Goal: Find specific page/section: Find specific page/section

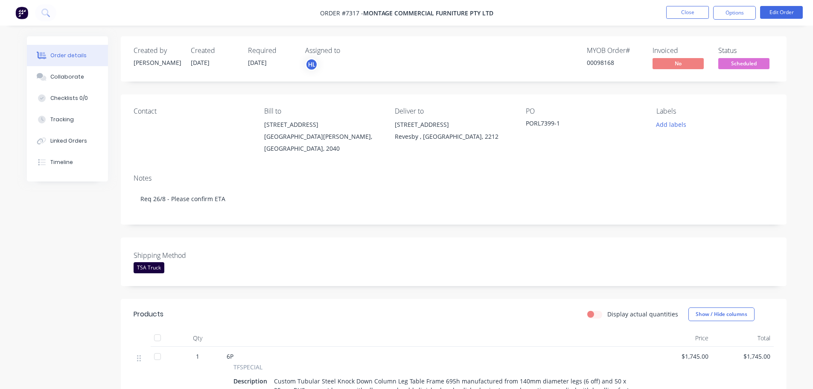
click at [18, 10] on img at bounding box center [21, 12] width 13 height 13
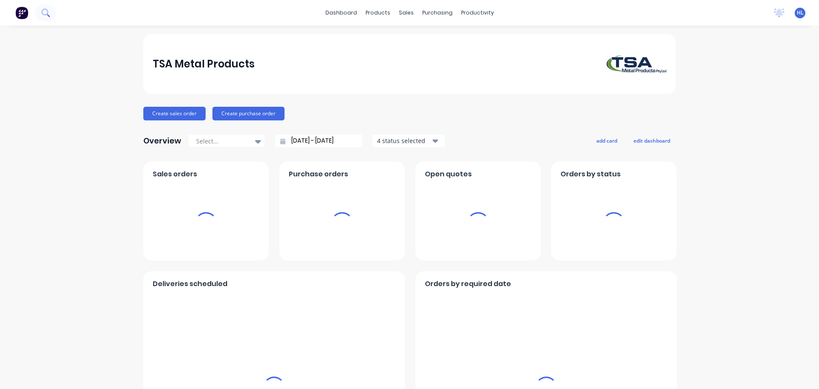
click at [44, 13] on icon at bounding box center [45, 13] width 8 height 8
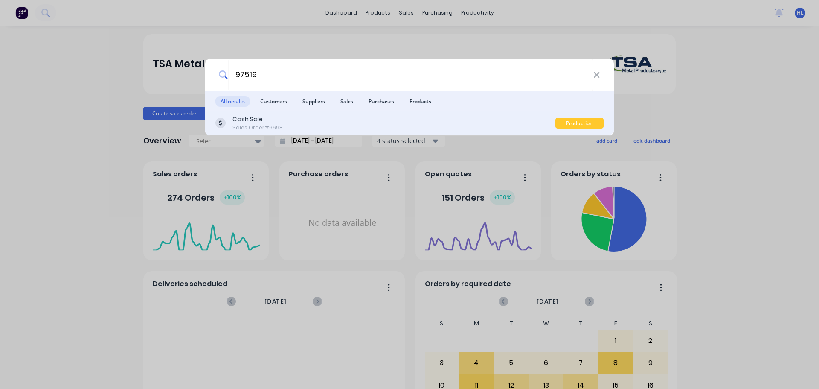
type input "97519"
click at [262, 119] on div "Cash Sale" at bounding box center [258, 119] width 50 height 9
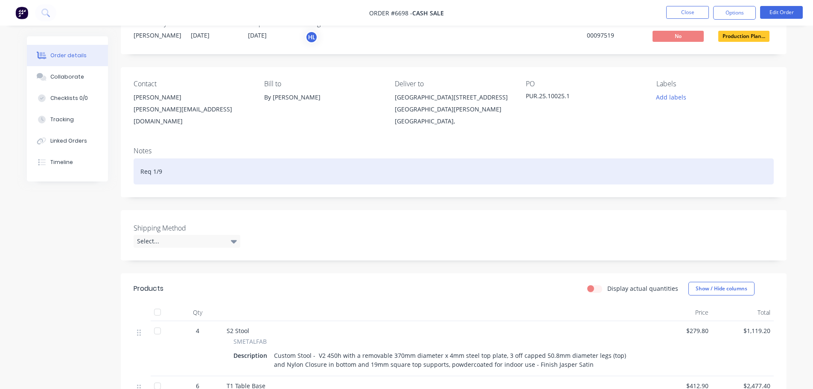
scroll to position [43, 0]
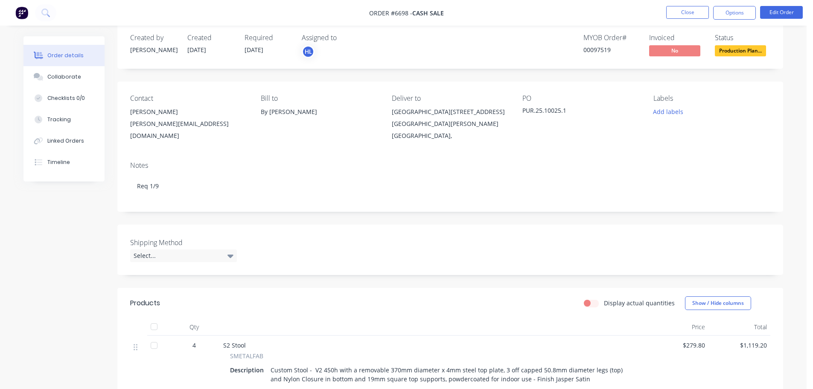
scroll to position [13, 0]
click at [59, 72] on button "Collaborate" at bounding box center [63, 76] width 81 height 21
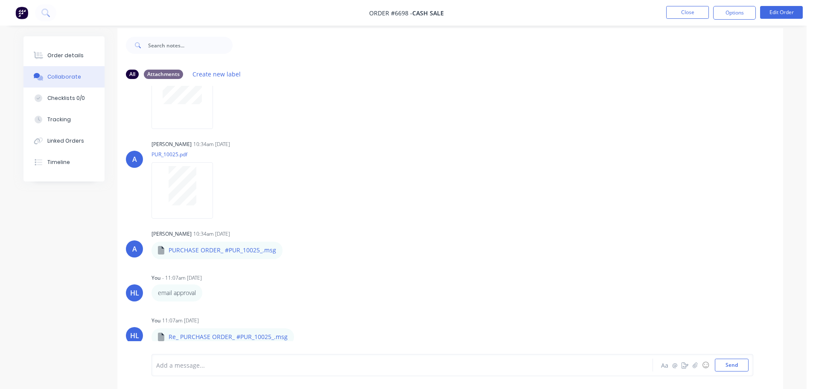
scroll to position [13, 0]
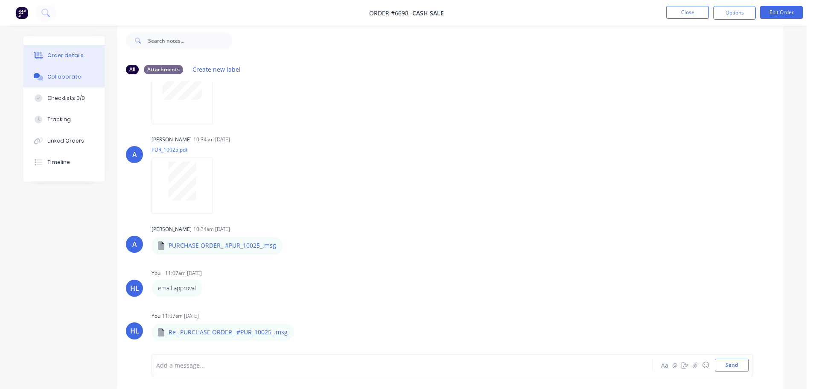
click at [60, 57] on div "Order details" at bounding box center [65, 56] width 36 height 8
